Goal: Information Seeking & Learning: Learn about a topic

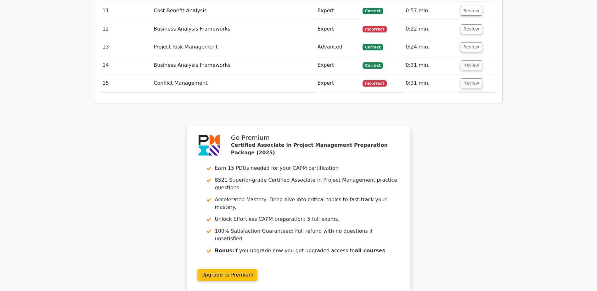
scroll to position [1164, 0]
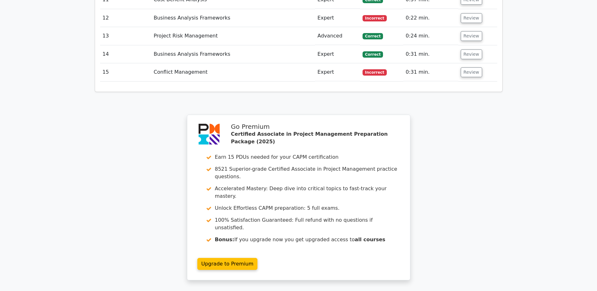
drag, startPoint x: 264, startPoint y: 242, endPoint x: 247, endPoint y: 232, distance: 19.6
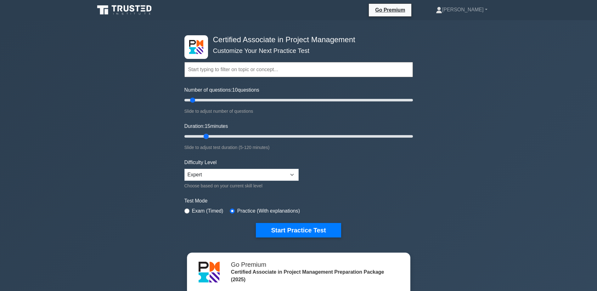
drag, startPoint x: 195, startPoint y: 135, endPoint x: 202, endPoint y: 135, distance: 6.3
type input "15"
click at [202, 135] on input "Duration: 15 minutes" at bounding box center [298, 136] width 228 height 8
click at [314, 227] on button "Start Practice Test" at bounding box center [298, 230] width 85 height 14
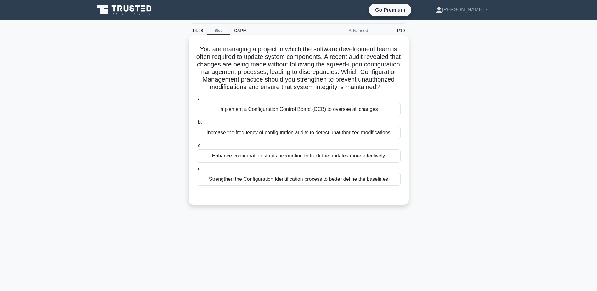
click at [279, 115] on div "Implement a Configuration Control Board (CCB) to oversee all changes" at bounding box center [299, 109] width 204 height 13
click at [197, 101] on input "a. Implement a Configuration Control Board (CCB) to oversee all changes" at bounding box center [197, 99] width 0 height 4
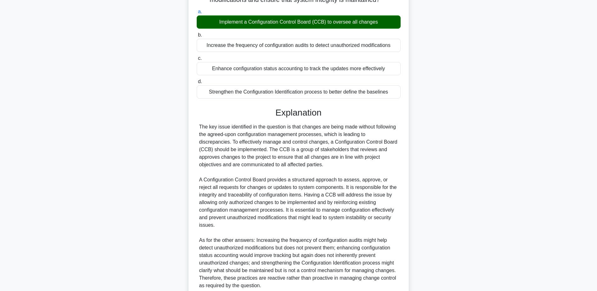
scroll to position [150, 0]
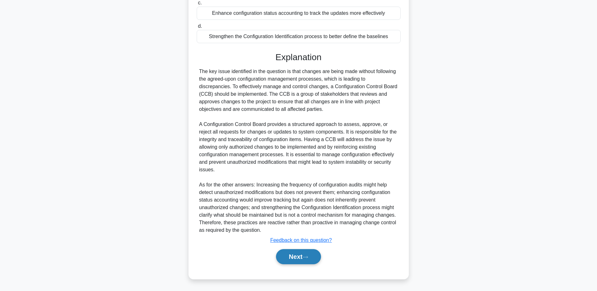
click at [308, 252] on button "Next" at bounding box center [298, 256] width 45 height 15
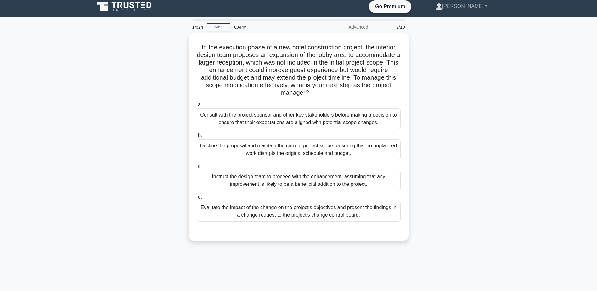
scroll to position [0, 0]
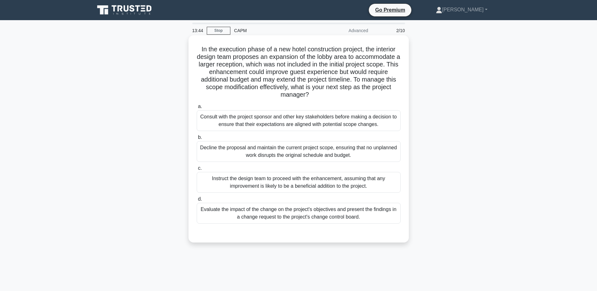
click at [304, 217] on div "Evaluate the impact of the change on the project's objectives and present the f…" at bounding box center [299, 213] width 204 height 21
click at [197, 201] on input "d. Evaluate the impact of the change on the project's objectives and present th…" at bounding box center [197, 199] width 0 height 4
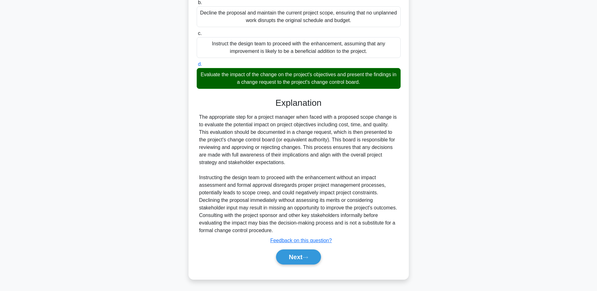
scroll to position [135, 0]
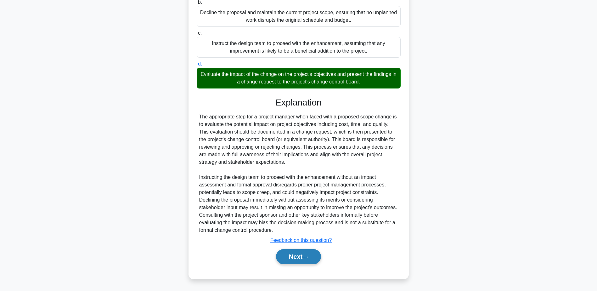
drag, startPoint x: 291, startPoint y: 257, endPoint x: 277, endPoint y: 253, distance: 14.6
click at [291, 257] on button "Next" at bounding box center [298, 256] width 45 height 15
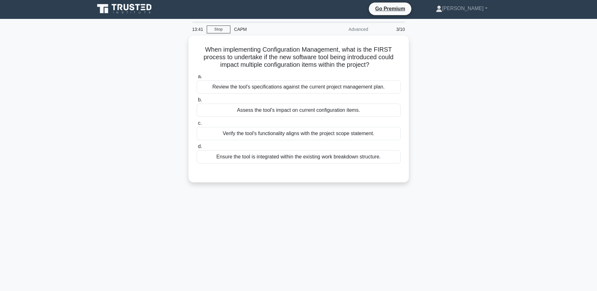
scroll to position [0, 0]
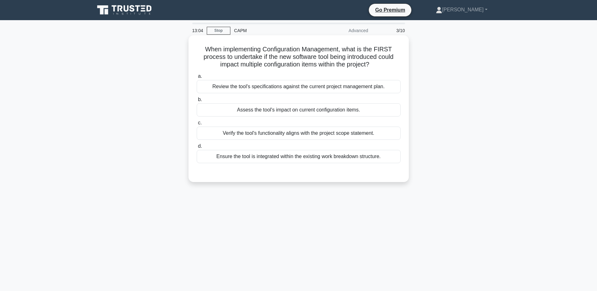
click at [314, 86] on div "Review the tool's specifications against the current project management plan." at bounding box center [299, 86] width 204 height 13
click at [197, 78] on input "a. Review the tool's specifications against the current project management plan." at bounding box center [197, 76] width 0 height 4
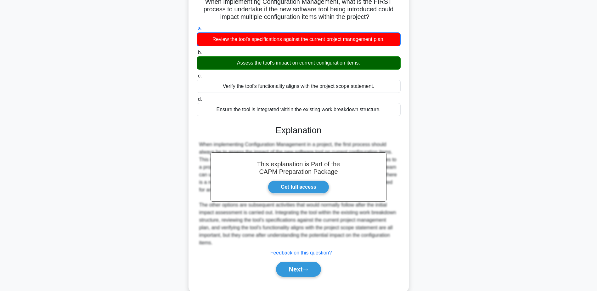
scroll to position [60, 0]
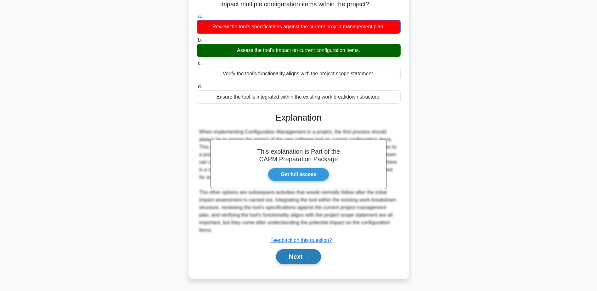
click at [299, 261] on button "Next" at bounding box center [298, 256] width 45 height 15
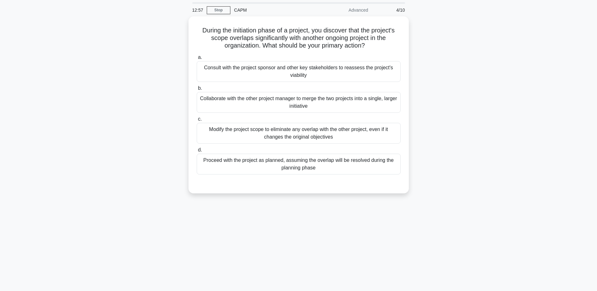
scroll to position [0, 0]
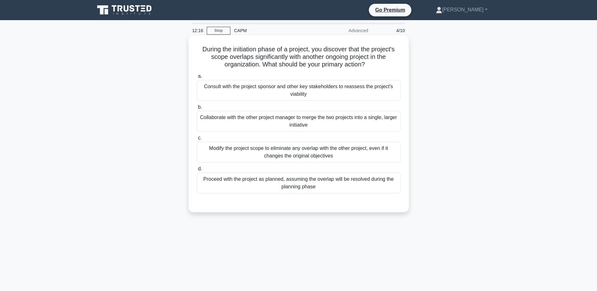
click at [332, 123] on div "Collaborate with the other project manager to merge the two projects into a sin…" at bounding box center [299, 121] width 204 height 21
click at [197, 109] on input "b. Collaborate with the other project manager to merge the two projects into a …" at bounding box center [197, 107] width 0 height 4
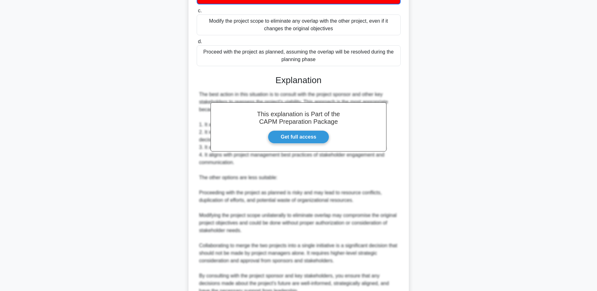
scroll to position [189, 0]
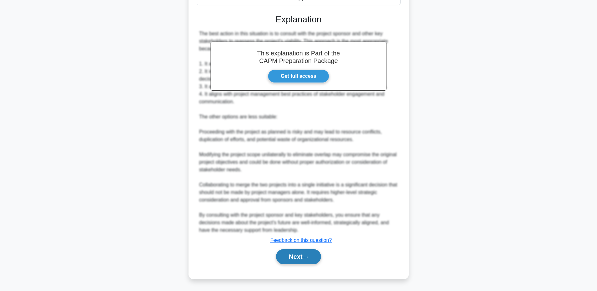
click at [304, 256] on button "Next" at bounding box center [298, 256] width 45 height 15
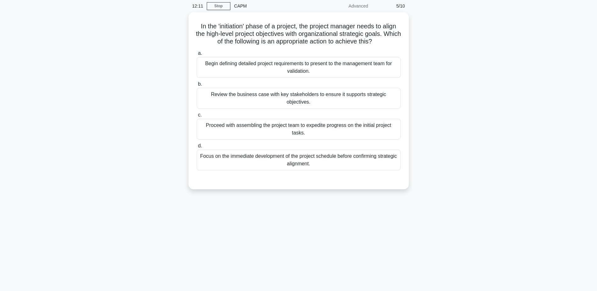
scroll to position [0, 0]
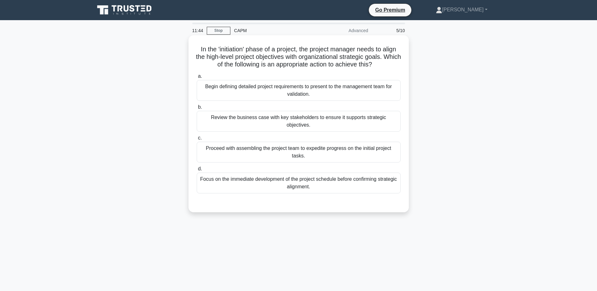
click at [295, 119] on div "Review the business case with key stakeholders to ensure it supports strategic …" at bounding box center [299, 121] width 204 height 21
click at [197, 109] on input "b. Review the business case with key stakeholders to ensure it supports strateg…" at bounding box center [197, 107] width 0 height 4
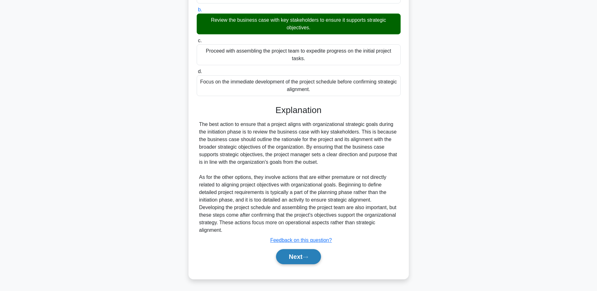
click at [304, 258] on button "Next" at bounding box center [298, 256] width 45 height 15
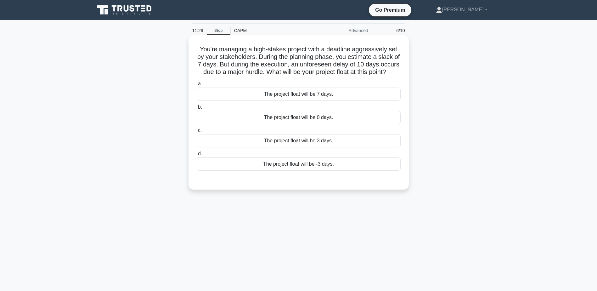
click at [306, 170] on div "The project float will be -3 days." at bounding box center [299, 163] width 204 height 13
click at [197, 156] on input "d. The project float will be -3 days." at bounding box center [197, 154] width 0 height 4
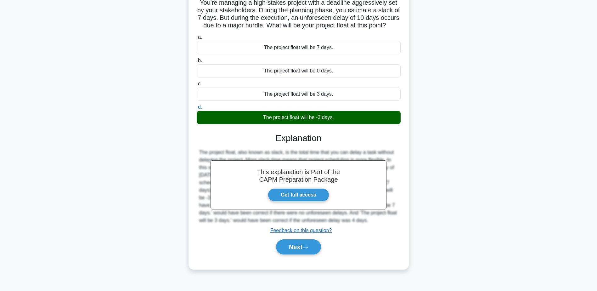
scroll to position [49, 0]
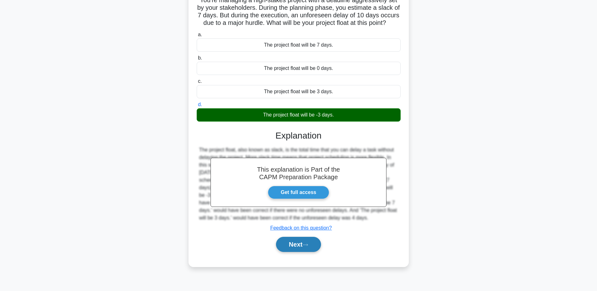
click at [299, 250] on button "Next" at bounding box center [298, 244] width 45 height 15
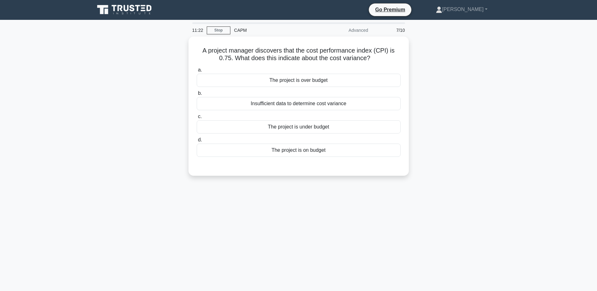
scroll to position [0, 0]
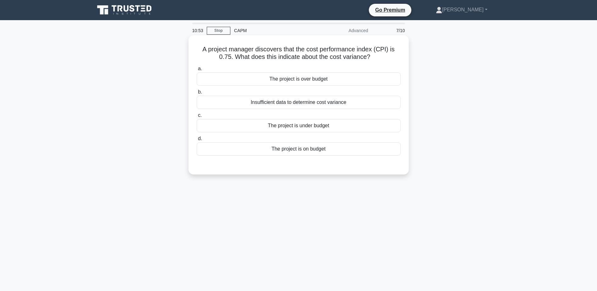
click at [299, 122] on div "The project is under budget" at bounding box center [299, 125] width 204 height 13
click at [197, 117] on input "c. The project is under budget" at bounding box center [197, 115] width 0 height 4
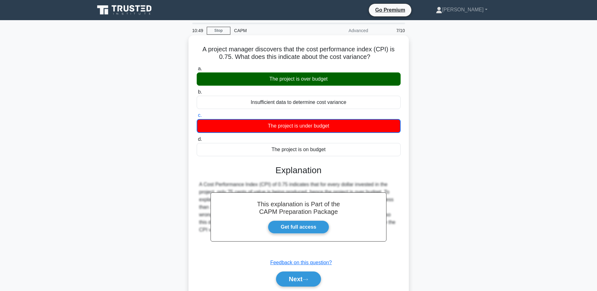
scroll to position [49, 0]
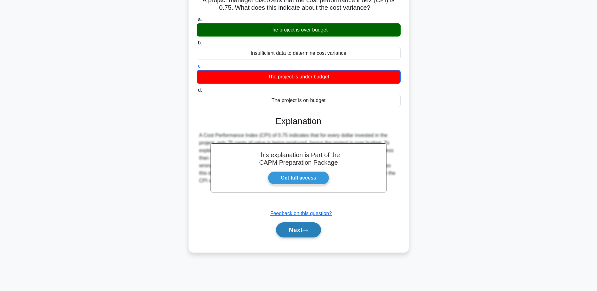
click at [302, 225] on button "Next" at bounding box center [298, 229] width 45 height 15
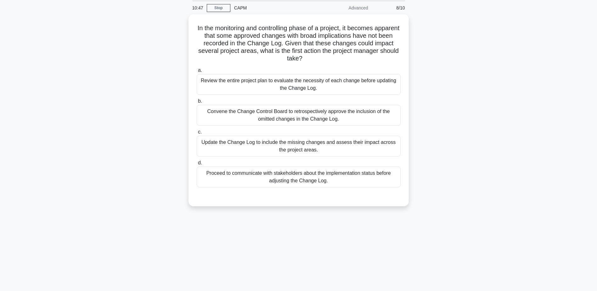
scroll to position [0, 0]
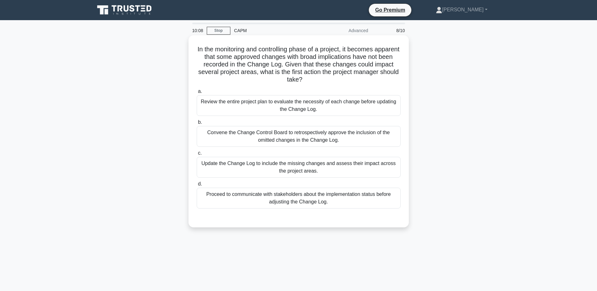
click at [274, 169] on div "Update the Change Log to include the missing changes and assess their impact ac…" at bounding box center [299, 167] width 204 height 21
click at [197, 155] on input "c. Update the Change Log to include the missing changes and assess their impact…" at bounding box center [197, 153] width 0 height 4
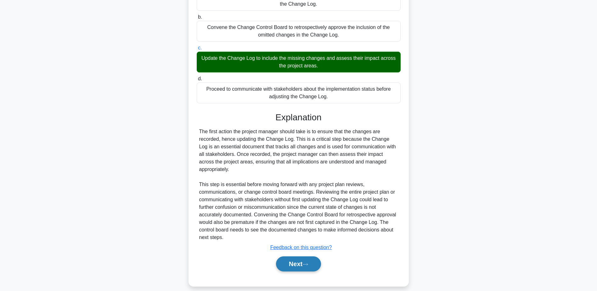
click at [291, 257] on button "Next" at bounding box center [298, 263] width 45 height 15
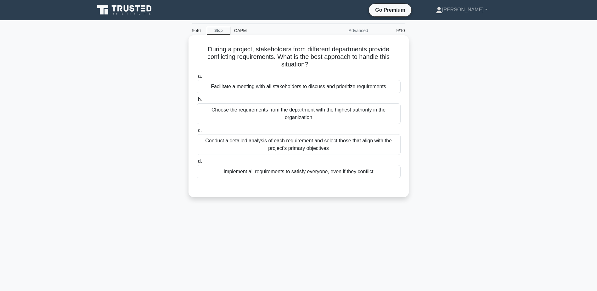
click at [275, 87] on div "Facilitate a meeting with all stakeholders to discuss and prioritize requiremen…" at bounding box center [299, 86] width 204 height 13
click at [197, 78] on input "a. Facilitate a meeting with all stakeholders to discuss and prioritize require…" at bounding box center [197, 76] width 0 height 4
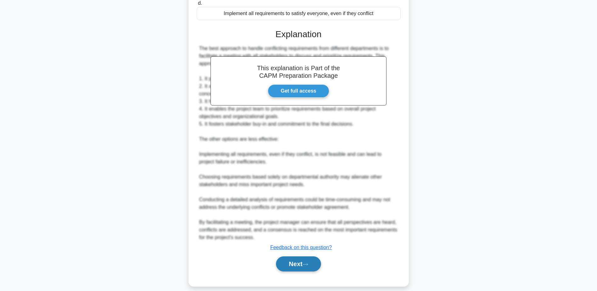
click at [311, 259] on button "Next" at bounding box center [298, 263] width 45 height 15
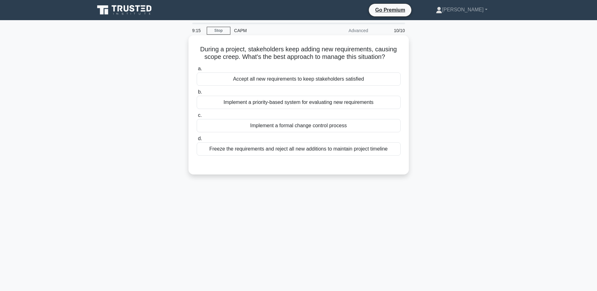
click at [311, 129] on div "Implement a formal change control process" at bounding box center [299, 125] width 204 height 13
click at [197, 117] on input "c. Implement a formal change control process" at bounding box center [197, 115] width 0 height 4
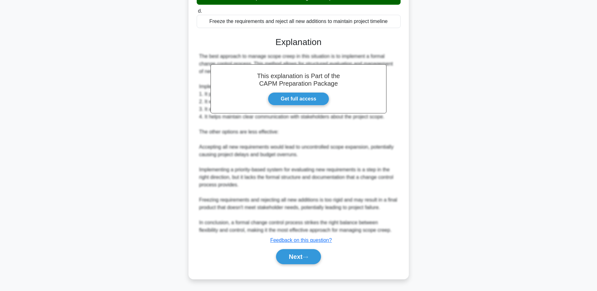
scroll to position [128, 0]
click at [292, 257] on button "Next" at bounding box center [298, 256] width 45 height 15
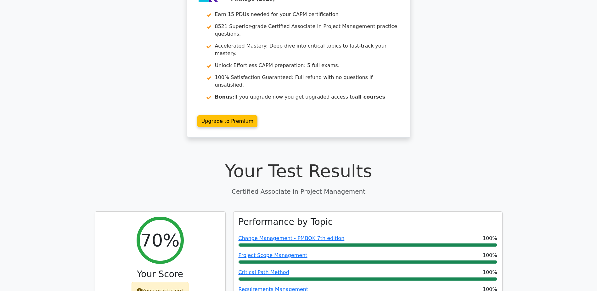
scroll to position [63, 0]
